Goal: Browse casually

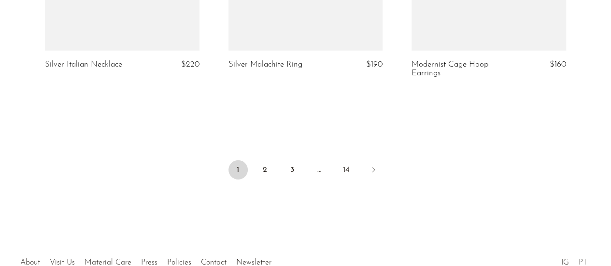
scroll to position [3123, 0]
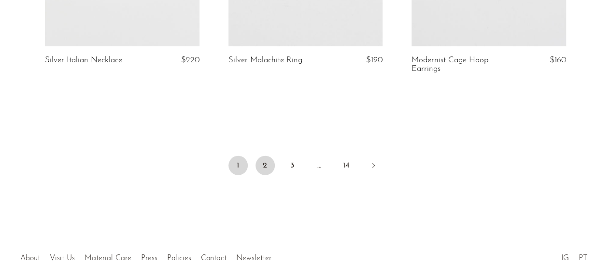
click at [265, 165] on link "2" at bounding box center [265, 165] width 19 height 19
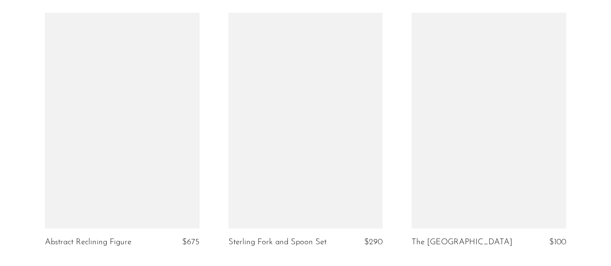
scroll to position [616, 0]
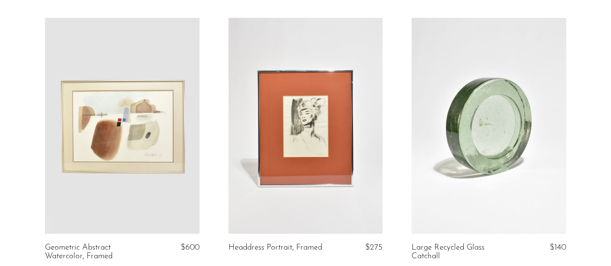
scroll to position [1923, 0]
